Goal: Communication & Community: Answer question/provide support

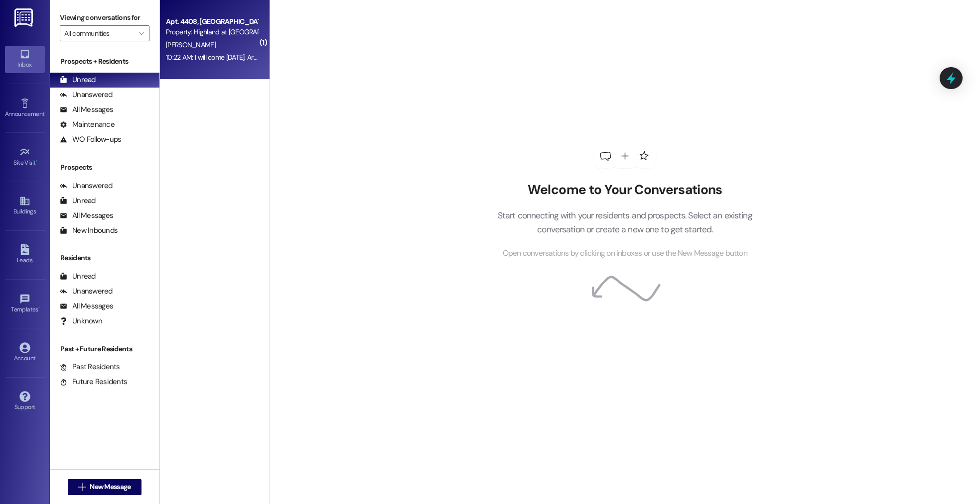
click at [210, 44] on div "[PERSON_NAME]" at bounding box center [212, 45] width 94 height 12
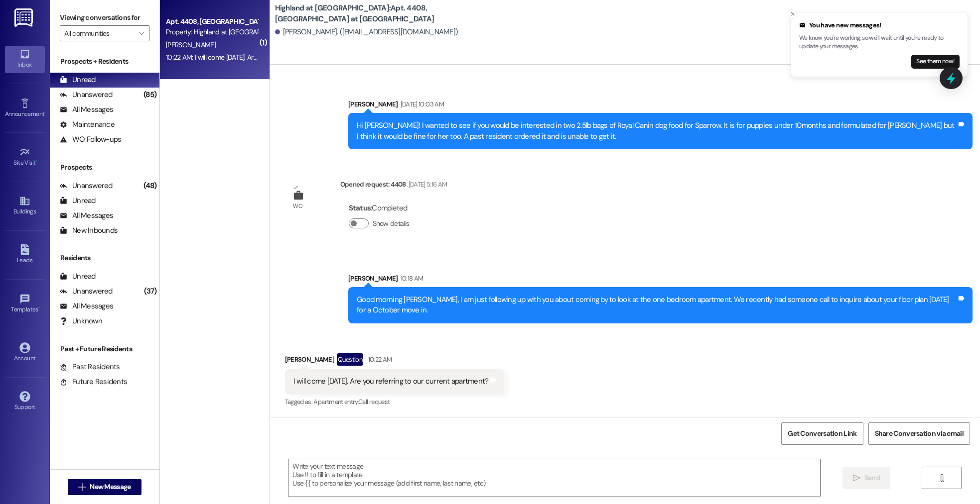
scroll to position [1042, 0]
click at [927, 52] on div "You have new messages! We know you're working, so we'll wait until you're ready…" at bounding box center [879, 44] width 160 height 48
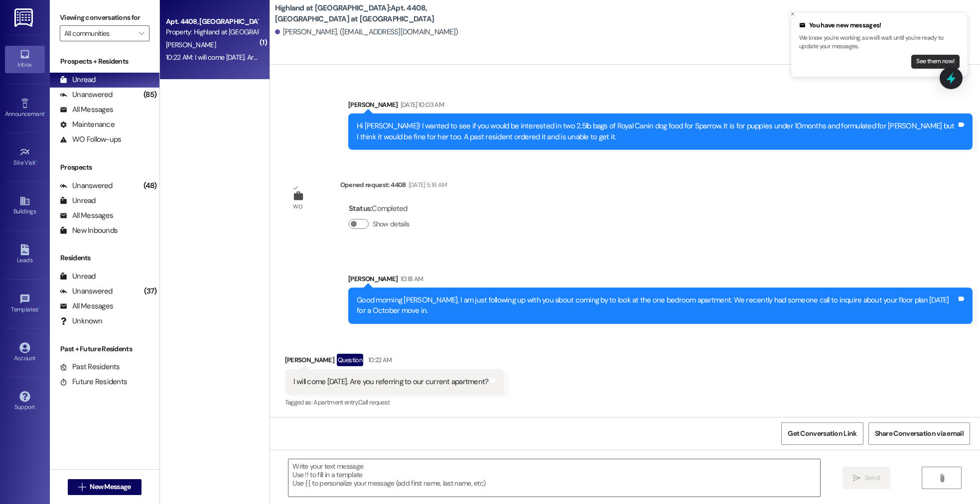
click at [923, 60] on button "See them now!" at bounding box center [935, 62] width 48 height 14
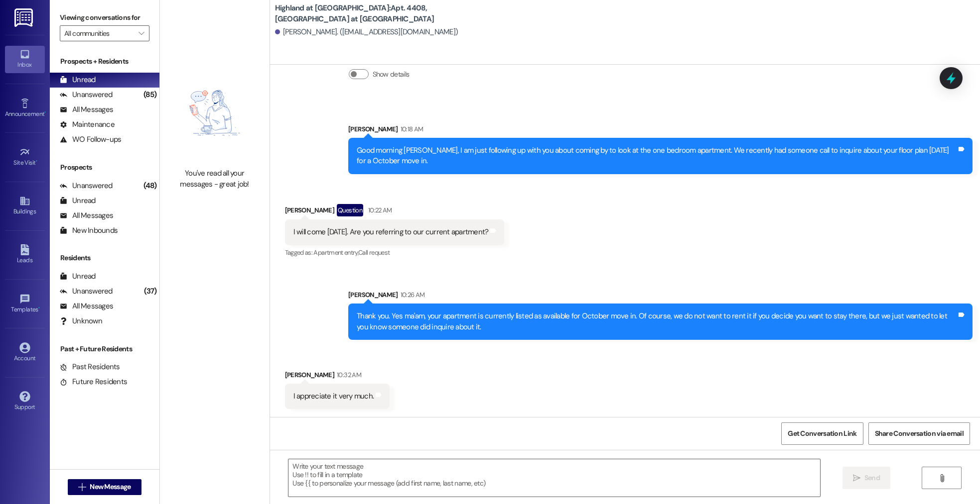
scroll to position [1192, 0]
click at [112, 480] on button " New Message" at bounding box center [105, 488] width 74 height 16
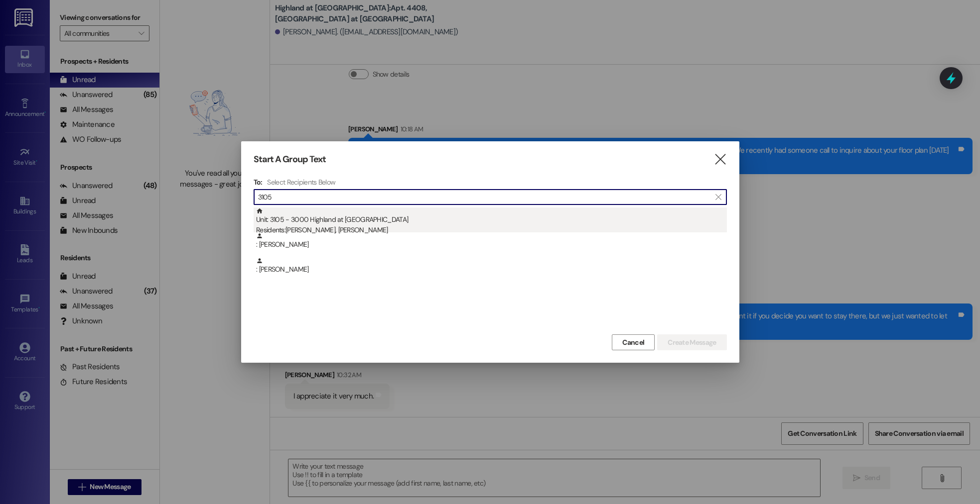
type input "3105"
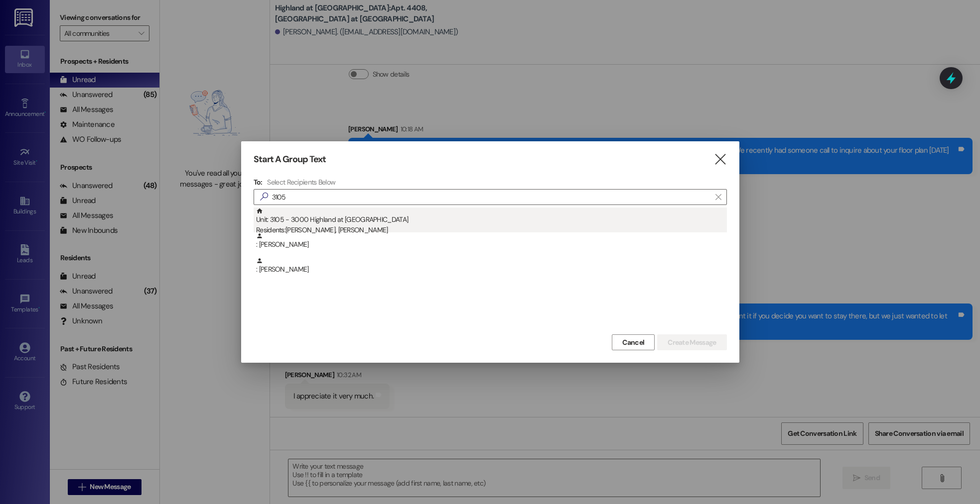
click at [405, 224] on div "Unit: 3105 - 3000 Highland at [GEOGRAPHIC_DATA] Residents: [PERSON_NAME], [PERS…" at bounding box center [491, 222] width 471 height 28
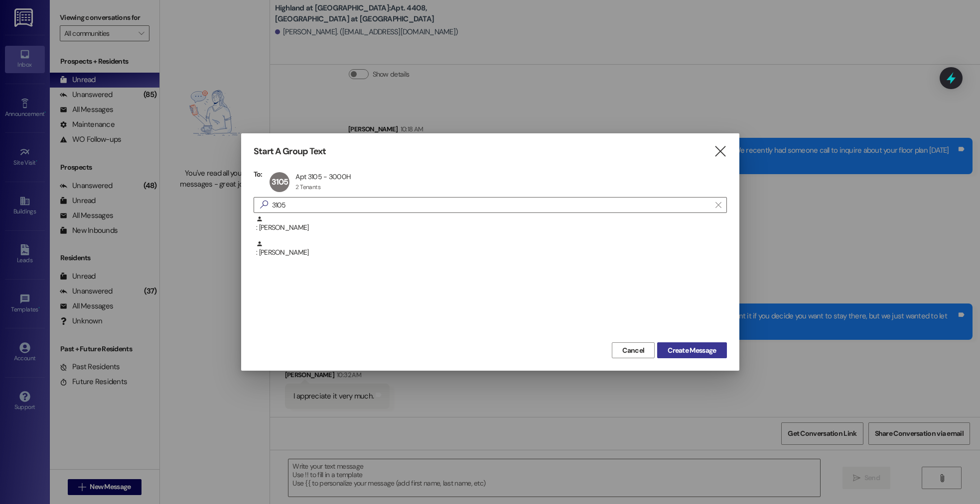
click at [697, 346] on span "Create Message" at bounding box center [691, 351] width 48 height 10
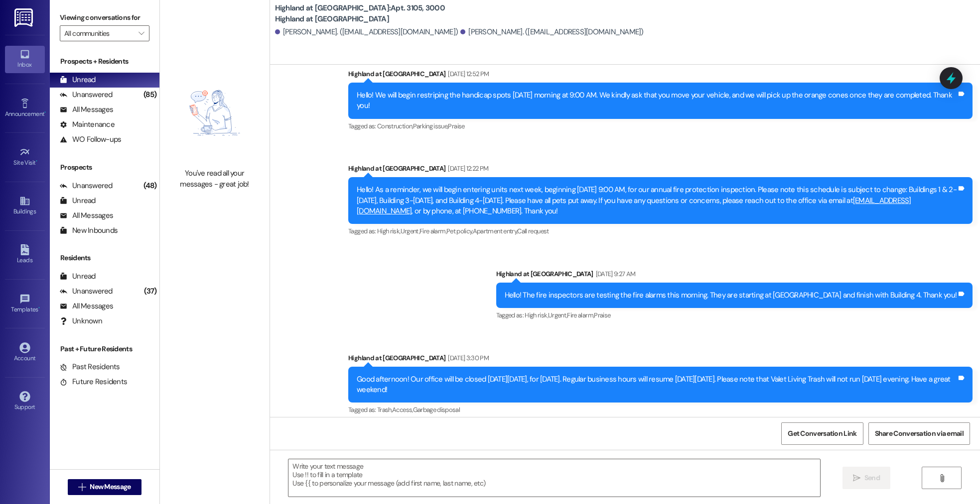
scroll to position [15625, 0]
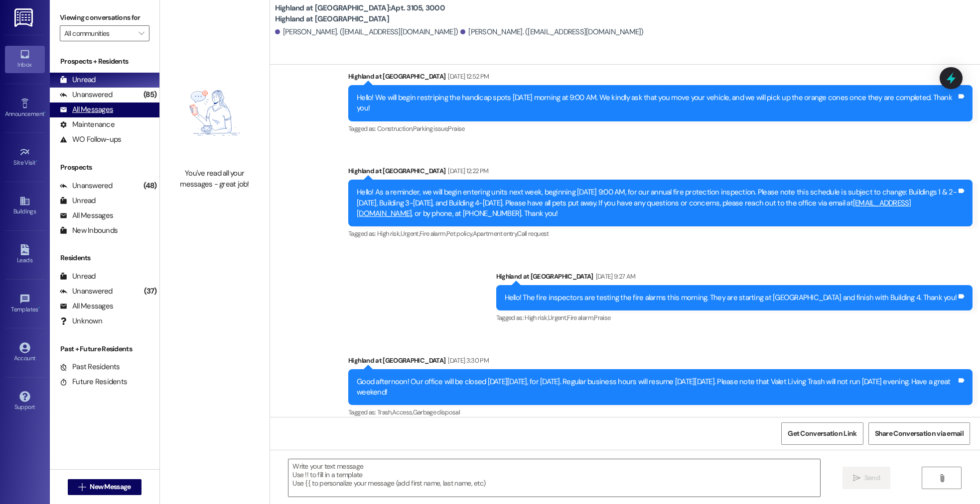
click at [78, 109] on div "All Messages" at bounding box center [86, 110] width 53 height 10
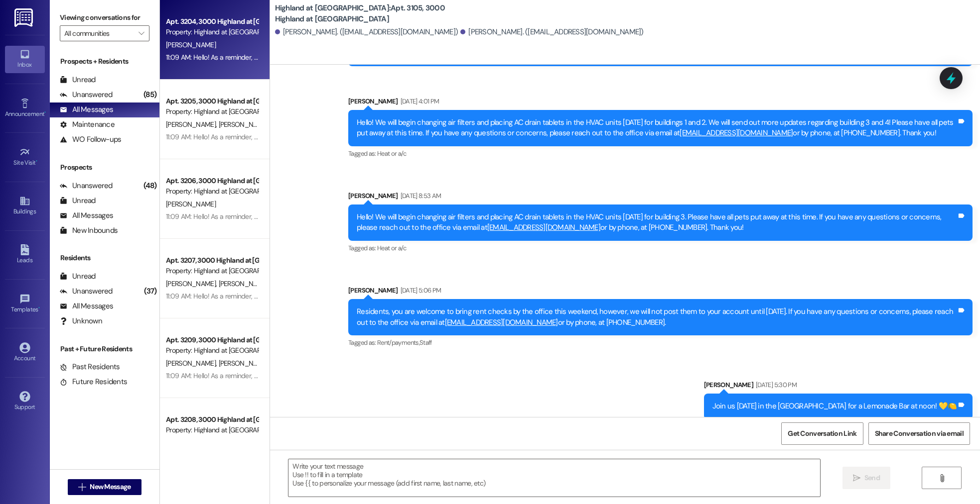
click at [233, 32] on div "Property: Highland at [GEOGRAPHIC_DATA]" at bounding box center [212, 32] width 92 height 10
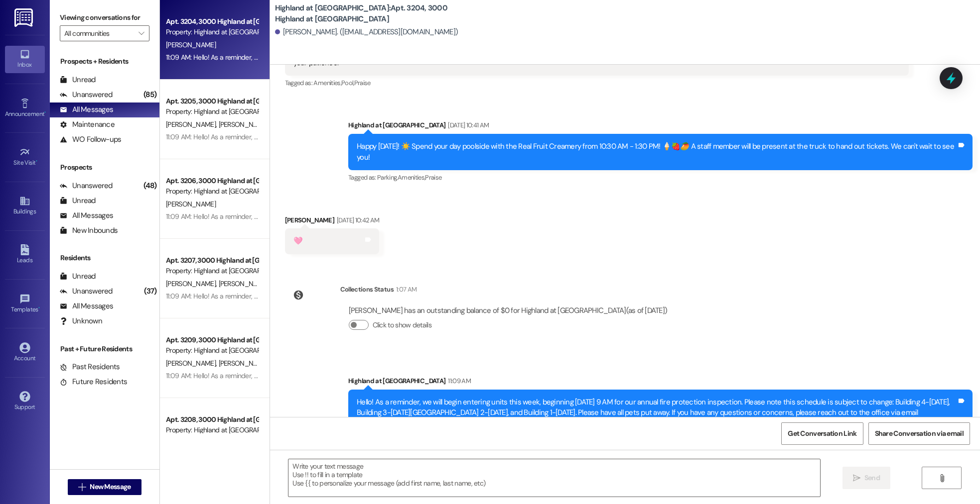
scroll to position [8966, 0]
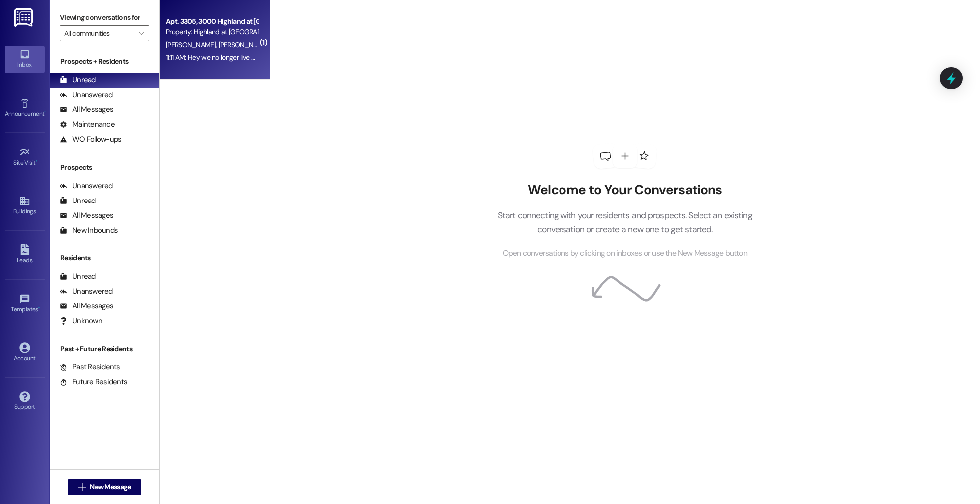
click at [180, 31] on div "Property: Highland at [GEOGRAPHIC_DATA]" at bounding box center [212, 32] width 92 height 10
click at [221, 45] on div "T. Warren L. Aiyer" at bounding box center [212, 45] width 94 height 12
click at [108, 105] on div "All Messages" at bounding box center [86, 110] width 53 height 10
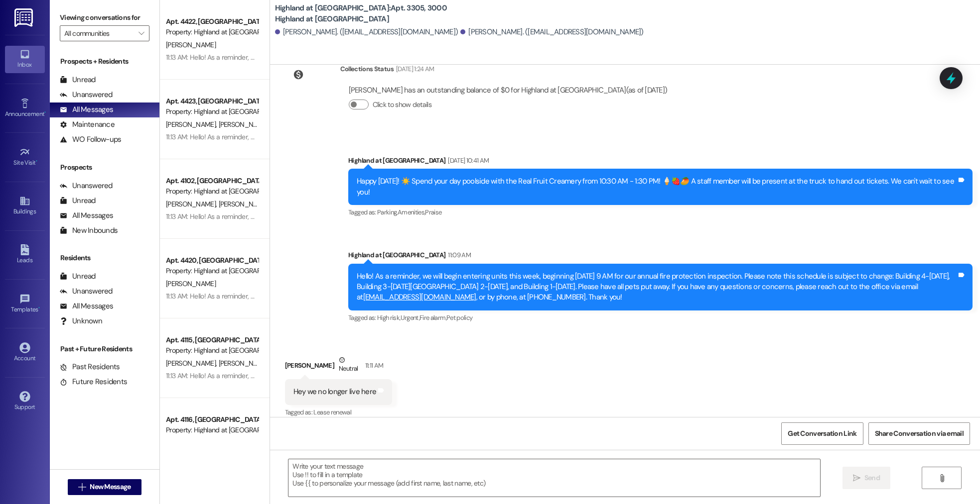
scroll to position [5097, 0]
click at [393, 480] on textarea at bounding box center [553, 478] width 531 height 37
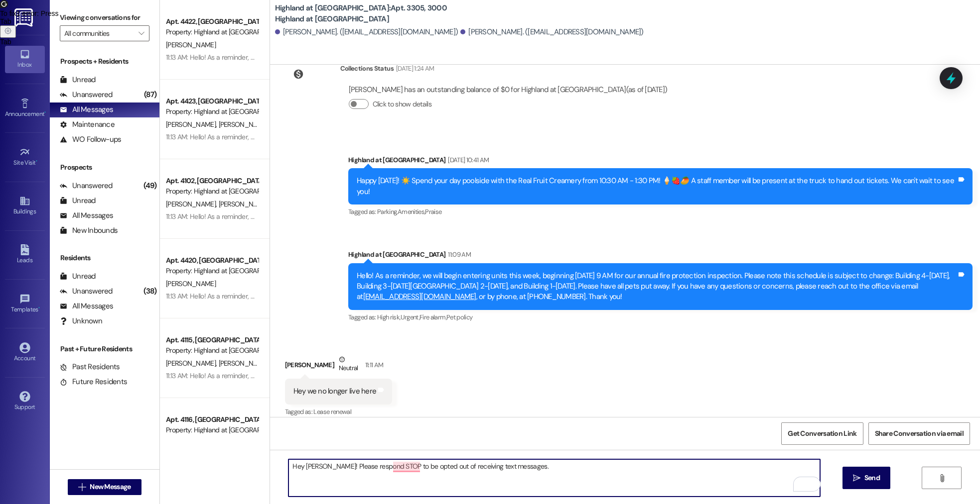
click at [328, 466] on textarea "Hey Tyler! Please respond STOP to be opted out of receiving text messages." at bounding box center [553, 478] width 531 height 37
type textarea "Hey Tyler! You and Lauren can respond STOP to be opted out of receiving text me…"
click at [568, 467] on textarea "Hey Tyler! You and Lauren can respond STOP to be opted out of receiving text me…" at bounding box center [553, 478] width 531 height 37
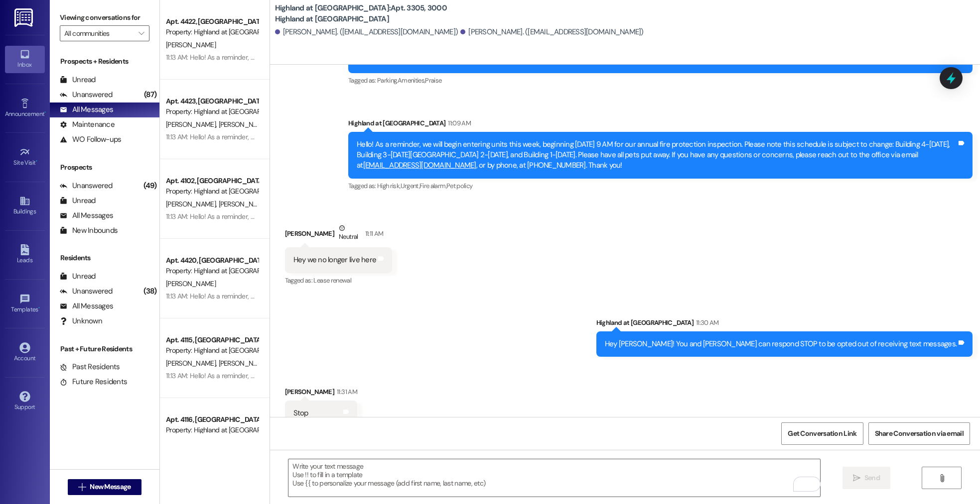
scroll to position [5236, 0]
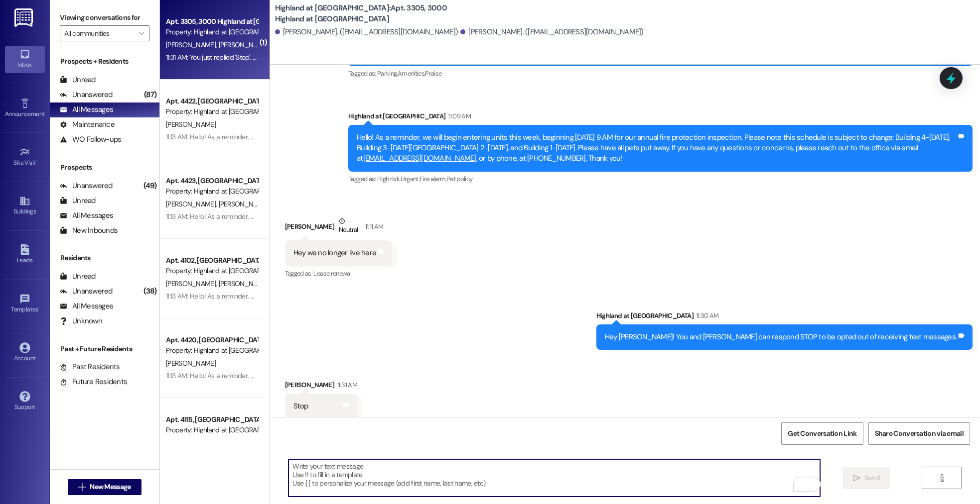
click at [321, 74] on div "Announcement, sent via SMS Highland at Spring Hill Aug 09, 2025 at 10:41 AM Hap…" at bounding box center [625, 94] width 710 height 200
